Goal: Task Accomplishment & Management: Manage account settings

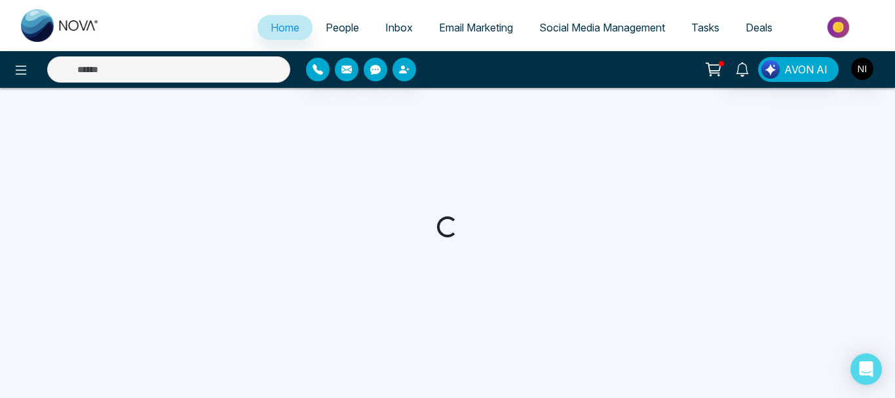
select select "*"
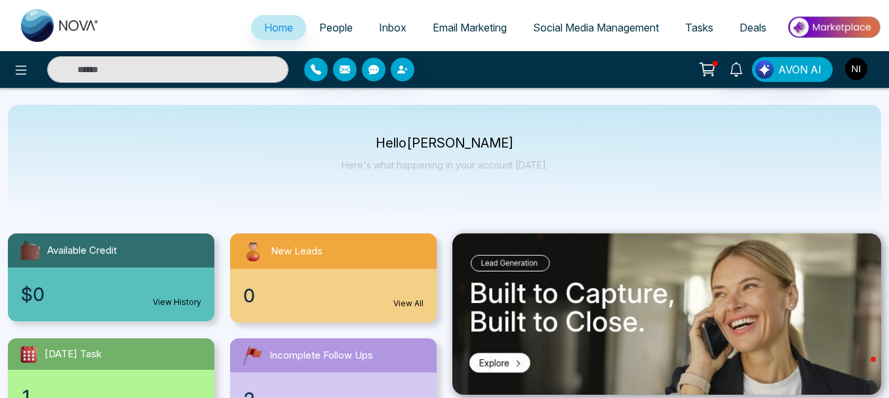
click at [854, 69] on img "button" at bounding box center [856, 69] width 22 height 22
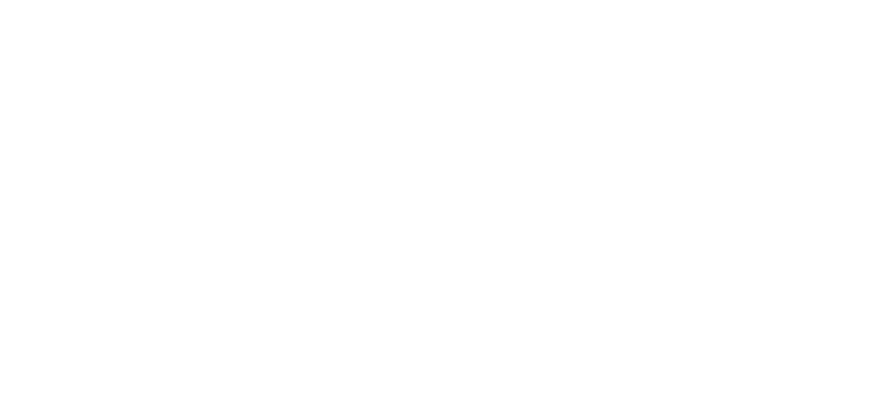
select select "*"
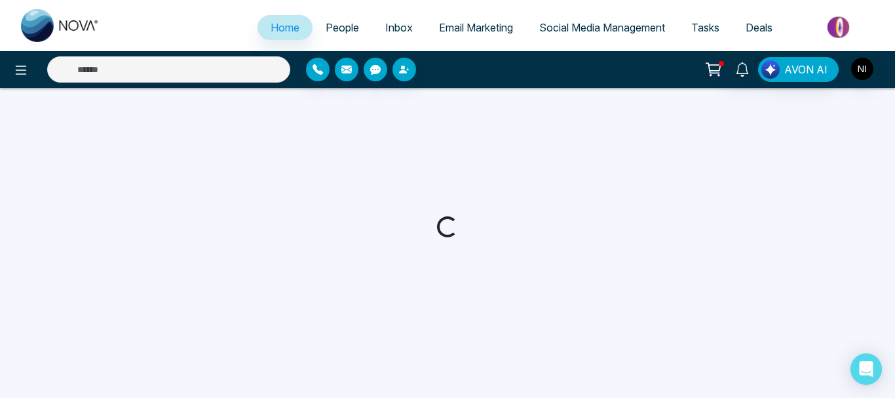
select select "*"
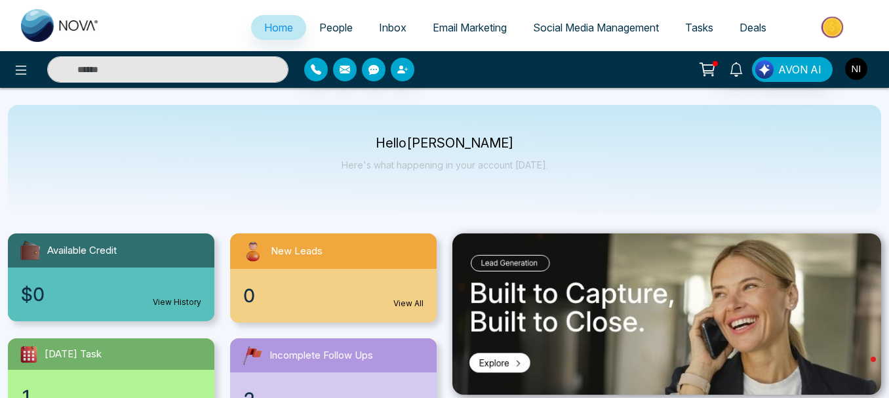
click at [860, 67] on img "button" at bounding box center [856, 69] width 22 height 22
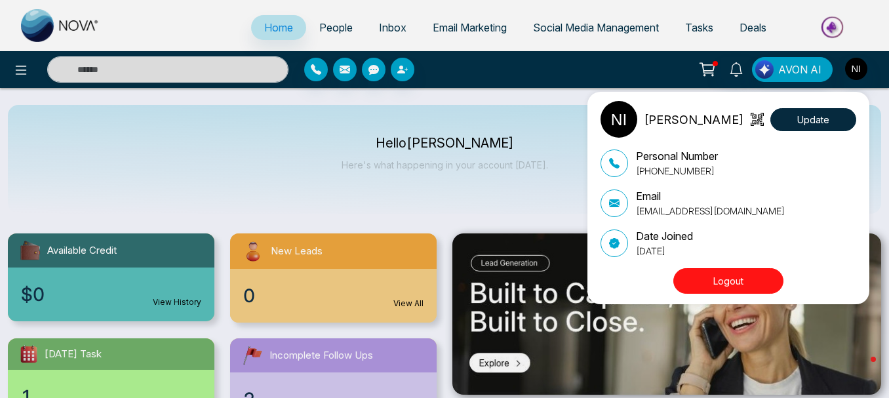
click at [708, 278] on button "Logout" at bounding box center [728, 281] width 110 height 26
